Goal: Entertainment & Leisure: Consume media (video, audio)

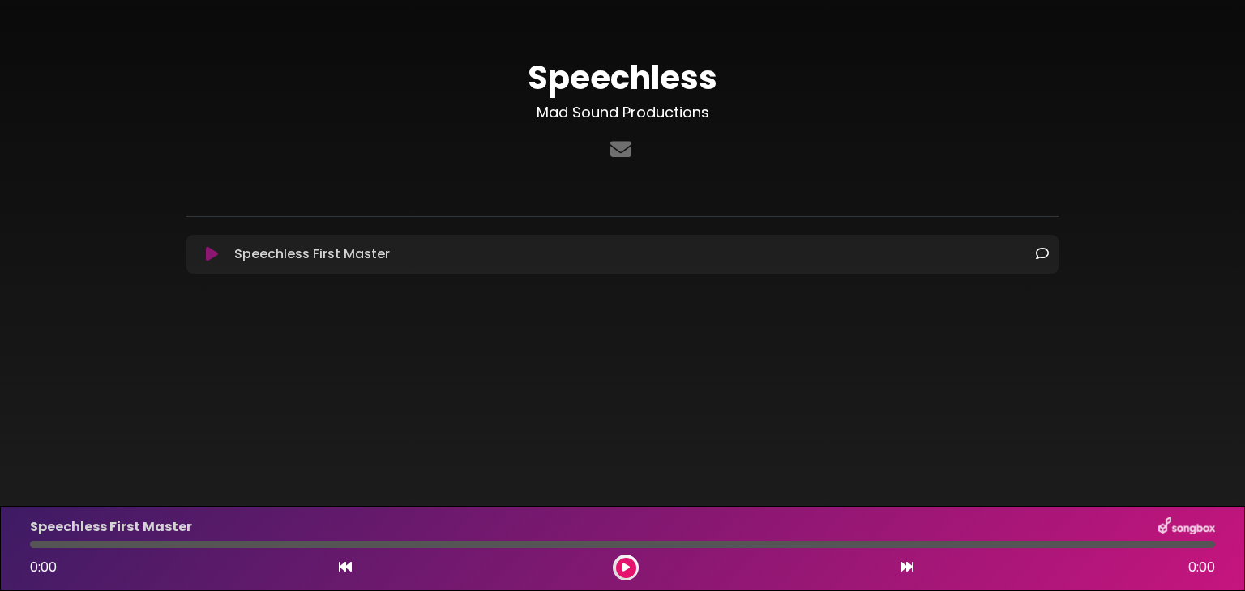
click at [207, 253] on icon at bounding box center [212, 254] width 12 height 16
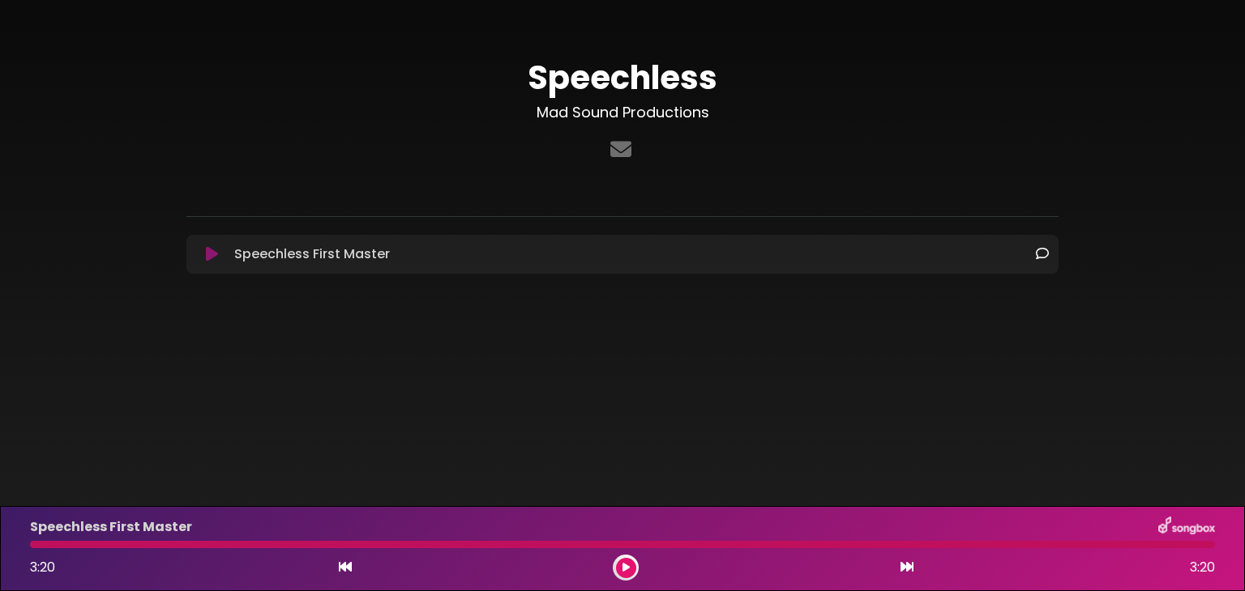
click at [201, 252] on button at bounding box center [212, 254] width 32 height 16
click at [622, 566] on icon at bounding box center [625, 568] width 7 height 10
click at [208, 254] on icon at bounding box center [212, 254] width 12 height 16
click at [208, 257] on icon at bounding box center [212, 254] width 12 height 16
click at [622, 563] on icon at bounding box center [625, 568] width 7 height 10
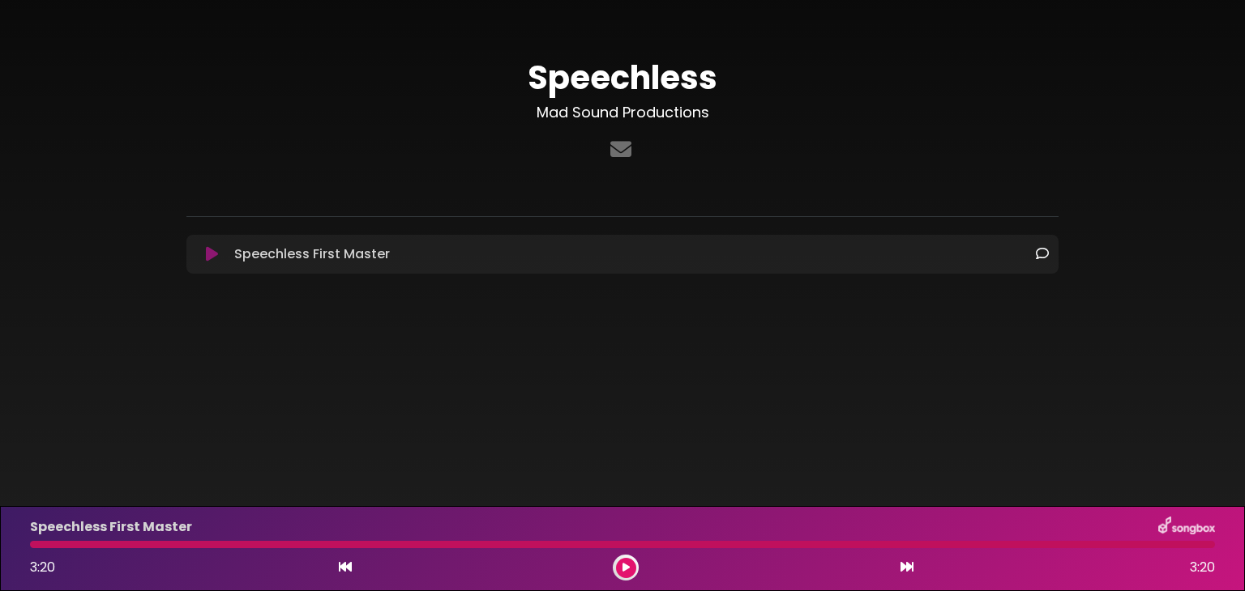
click at [210, 257] on icon at bounding box center [212, 254] width 12 height 16
click at [214, 252] on icon at bounding box center [212, 254] width 12 height 16
click at [208, 249] on icon at bounding box center [212, 254] width 12 height 16
click at [626, 568] on icon at bounding box center [625, 568] width 7 height 10
click at [207, 251] on icon at bounding box center [212, 254] width 12 height 16
